Goal: Task Accomplishment & Management: Use online tool/utility

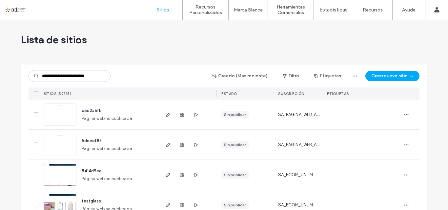
scroll to position [0, 2]
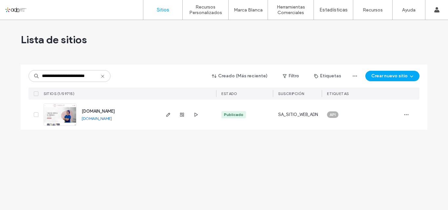
type input "**********"
click at [100, 112] on span "www.oculoplasticamx.com" at bounding box center [98, 111] width 33 height 5
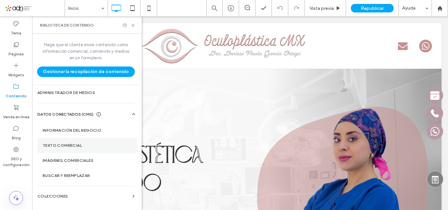
click at [78, 145] on label "Texto comercial" at bounding box center [87, 145] width 89 height 5
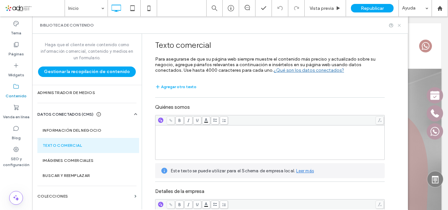
click at [400, 26] on icon at bounding box center [398, 25] width 5 height 5
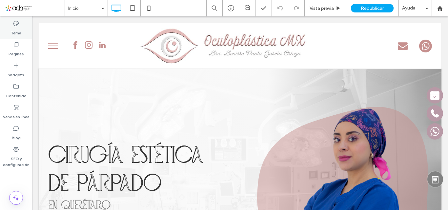
click at [14, 20] on div "Tema" at bounding box center [16, 28] width 32 height 21
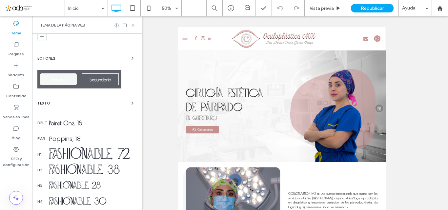
scroll to position [33, 0]
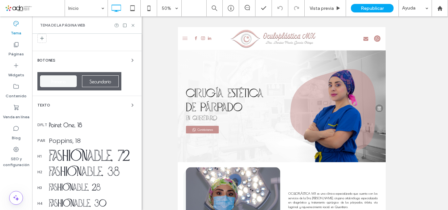
click at [47, 105] on span "Texto" at bounding box center [43, 106] width 13 height 4
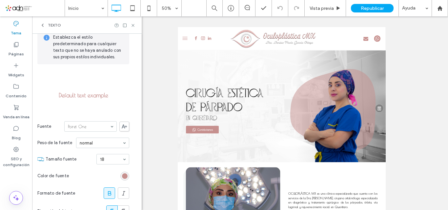
click at [47, 105] on div "DFLT PAR H1 H2 H3 H4 H5 H6 Establezca el estilo predeterminado para cualquier t…" at bounding box center [86, 122] width 109 height 176
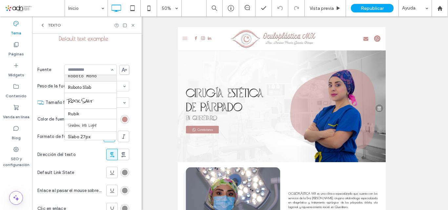
scroll to position [749, 0]
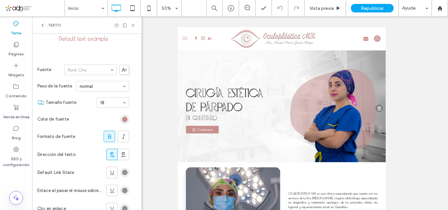
click at [110, 69] on div "Poiret One" at bounding box center [90, 70] width 52 height 10
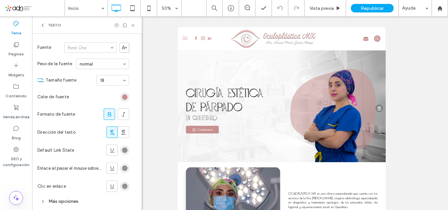
scroll to position [122, 0]
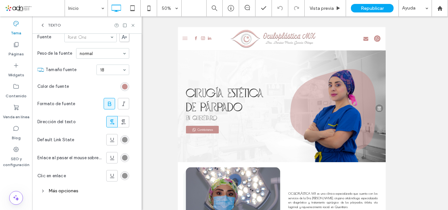
click at [55, 190] on div "Más opciones" at bounding box center [83, 190] width 92 height 9
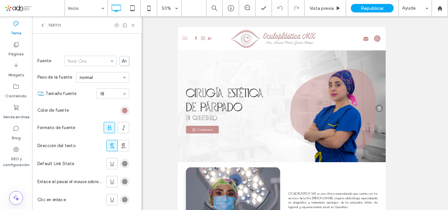
scroll to position [33, 0]
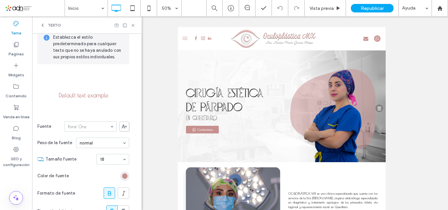
click at [114, 127] on div "Poiret One" at bounding box center [90, 126] width 52 height 10
click at [110, 129] on div "Aboreto" at bounding box center [90, 126] width 52 height 10
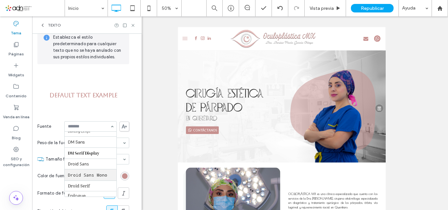
scroll to position [161, 0]
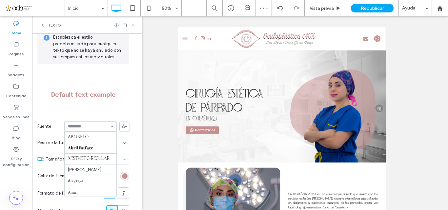
click at [111, 127] on div "Aboreto Abril Fatface Aesthetic-Regular Albert Sans Alegreya Amiri Arapey Arial…" at bounding box center [90, 126] width 52 height 10
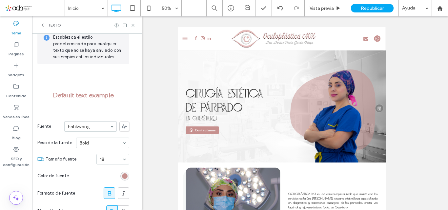
click at [105, 124] on input at bounding box center [89, 126] width 42 height 5
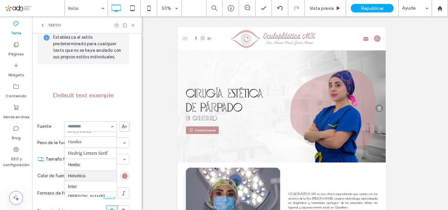
scroll to position [290, 0]
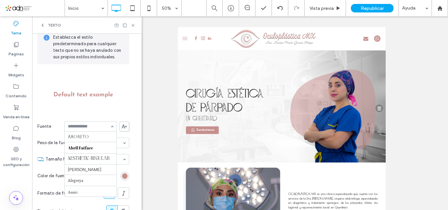
click at [111, 126] on div "Aboreto Abril Fatface Aesthetic-Regular Albert Sans Alegreya Amiri Arapey Arial…" at bounding box center [90, 126] width 52 height 10
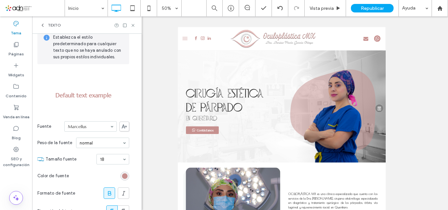
click at [110, 126] on div "Marcellus" at bounding box center [90, 126] width 52 height 10
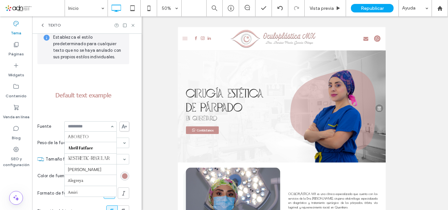
scroll to position [400, 0]
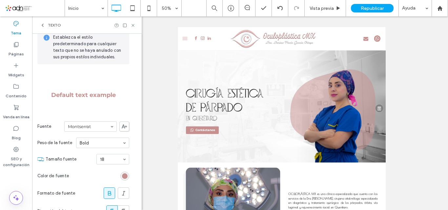
click at [105, 126] on input at bounding box center [89, 126] width 42 height 5
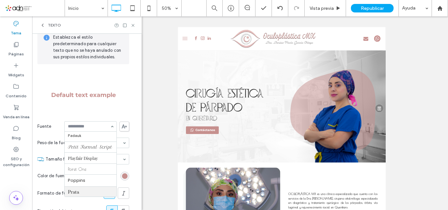
scroll to position [554, 0]
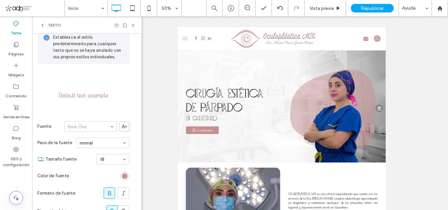
click at [106, 127] on input at bounding box center [89, 126] width 42 height 5
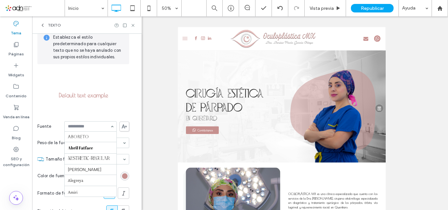
scroll to position [821, 0]
